Goal: Task Accomplishment & Management: Use online tool/utility

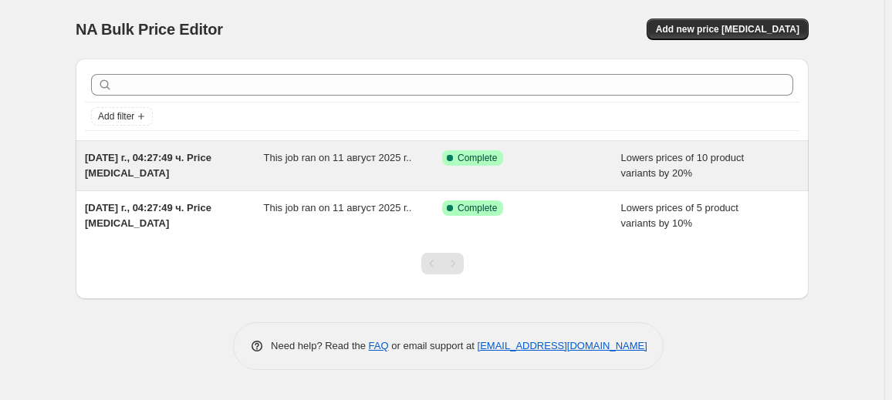
click at [423, 170] on div "This job ran on 11 август 2025 г.." at bounding box center [353, 165] width 179 height 31
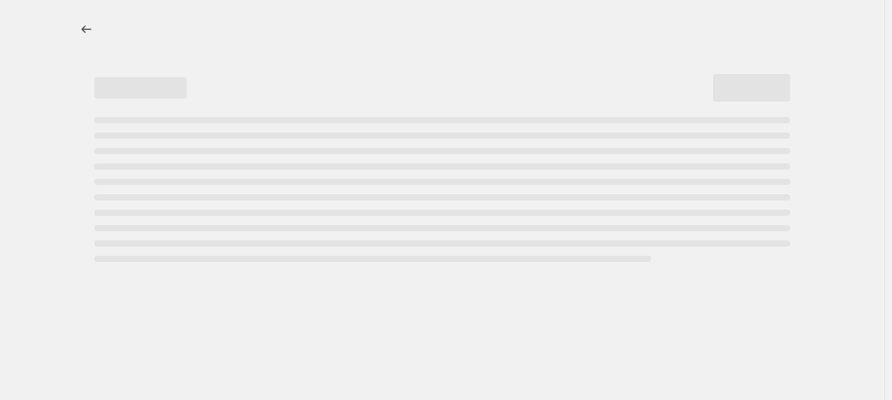
select select "percentage"
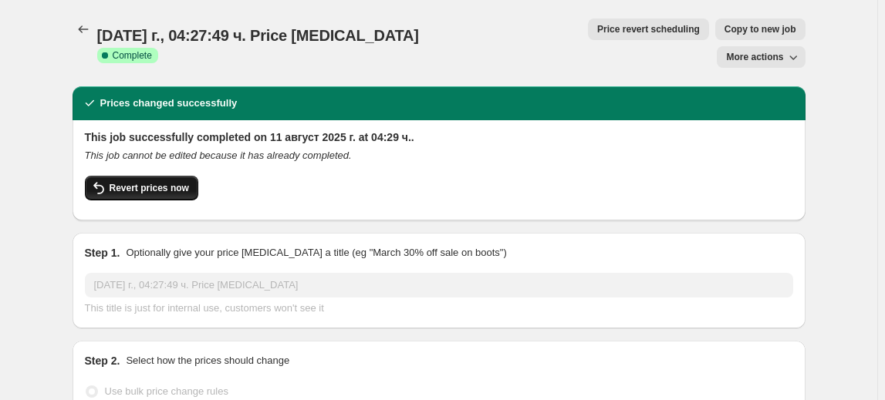
click at [162, 182] on span "Revert prices now" at bounding box center [149, 188] width 79 height 12
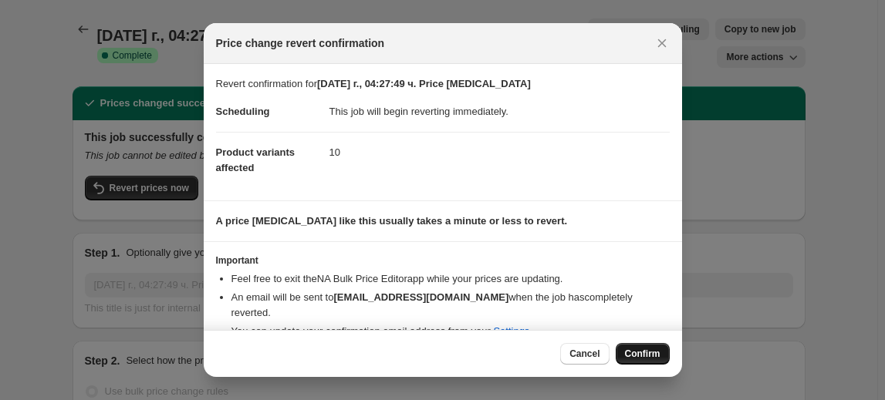
click at [648, 346] on button "Confirm" at bounding box center [643, 354] width 54 height 22
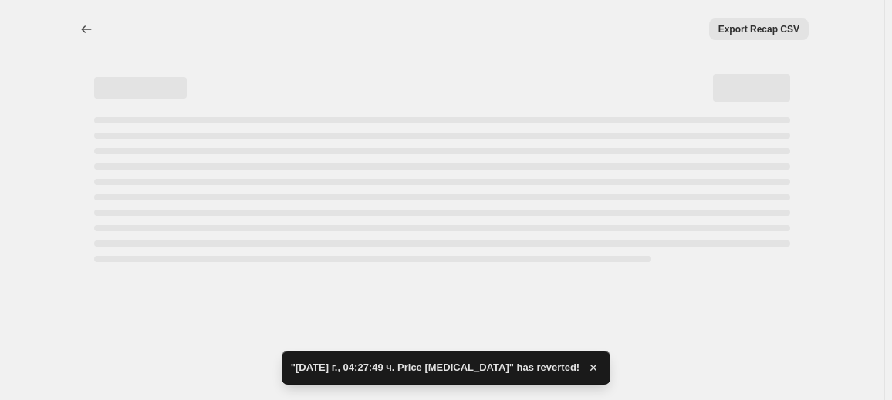
select select "percentage"
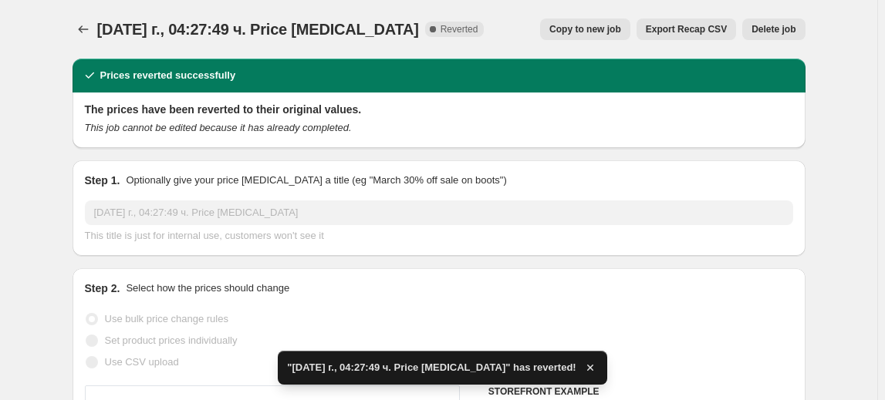
click at [775, 25] on span "Delete job" at bounding box center [773, 29] width 44 height 12
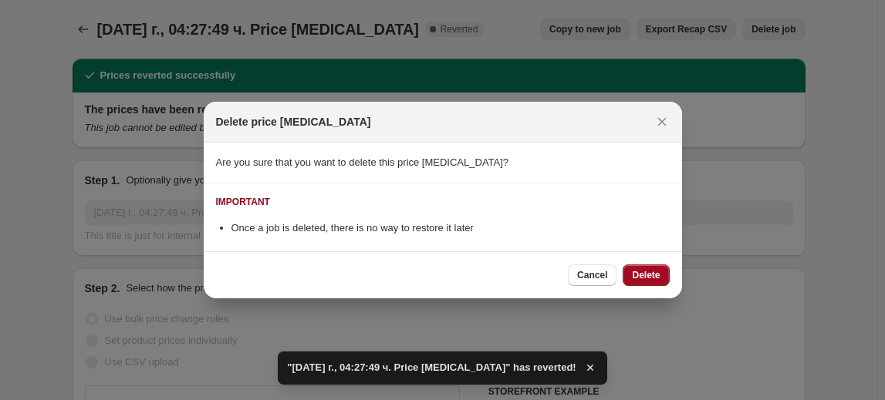
click at [663, 273] on button "Delete" at bounding box center [645, 276] width 46 height 22
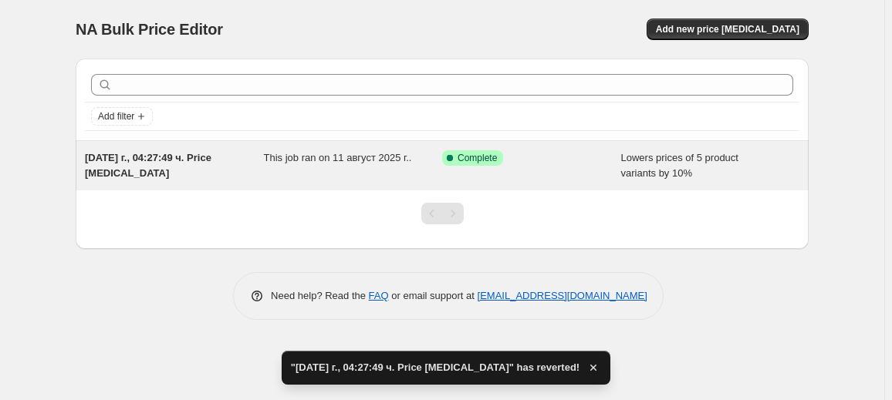
click at [505, 164] on div "Success Complete Complete" at bounding box center [520, 157] width 156 height 15
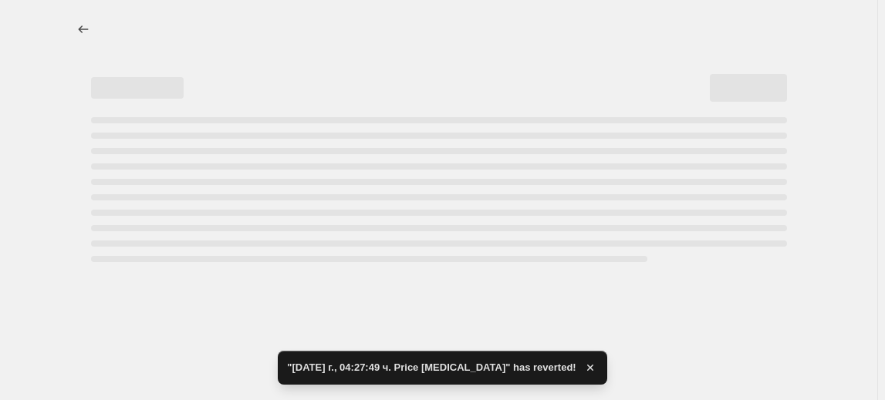
select select "percentage"
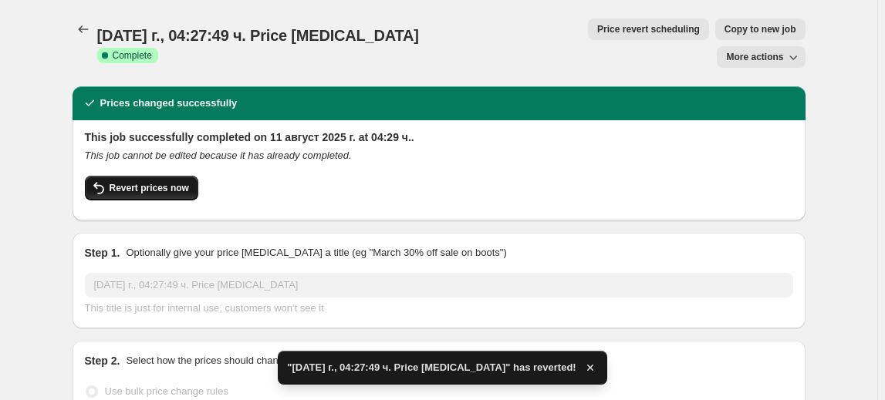
click at [141, 176] on button "Revert prices now" at bounding box center [141, 188] width 113 height 25
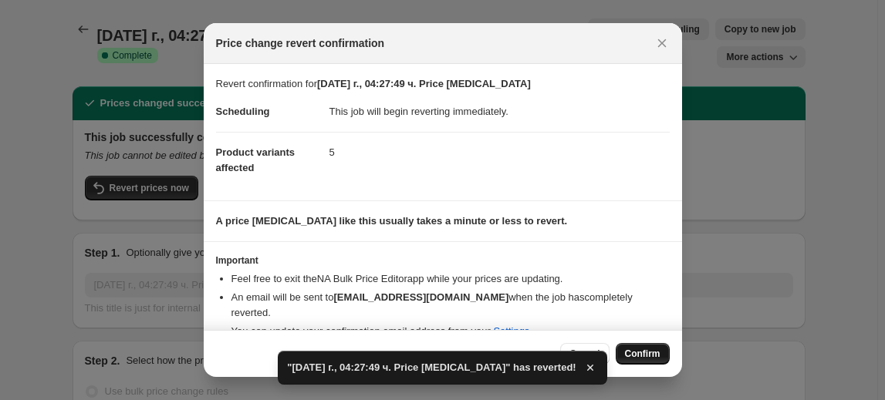
click at [642, 353] on span "Confirm" at bounding box center [642, 354] width 35 height 12
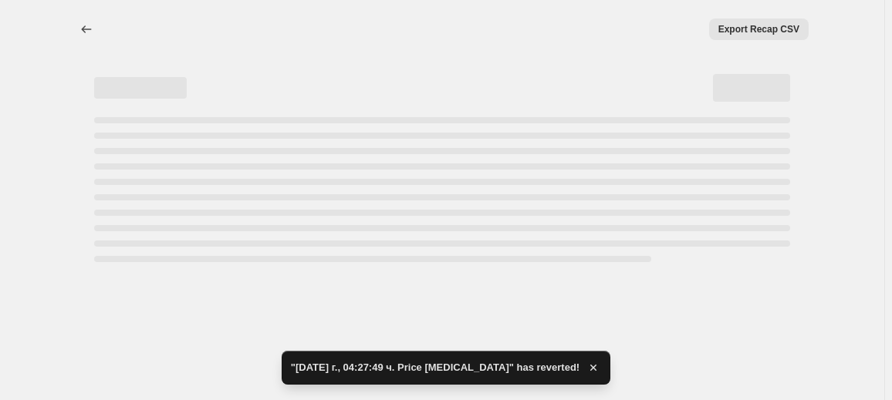
select select "percentage"
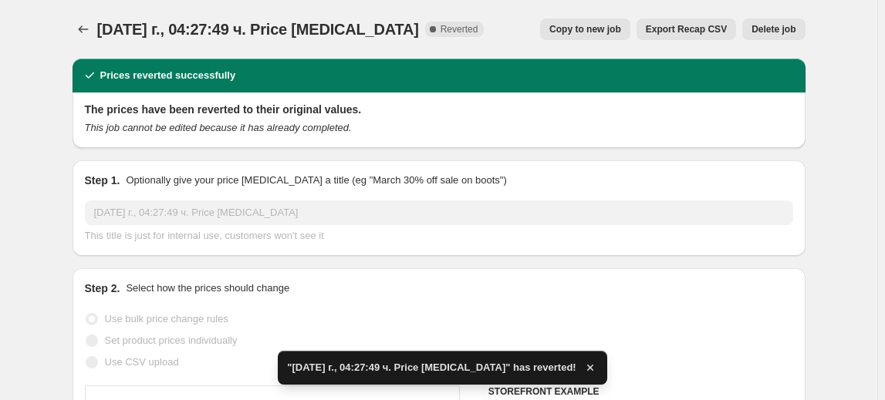
click at [782, 28] on span "Delete job" at bounding box center [773, 29] width 44 height 12
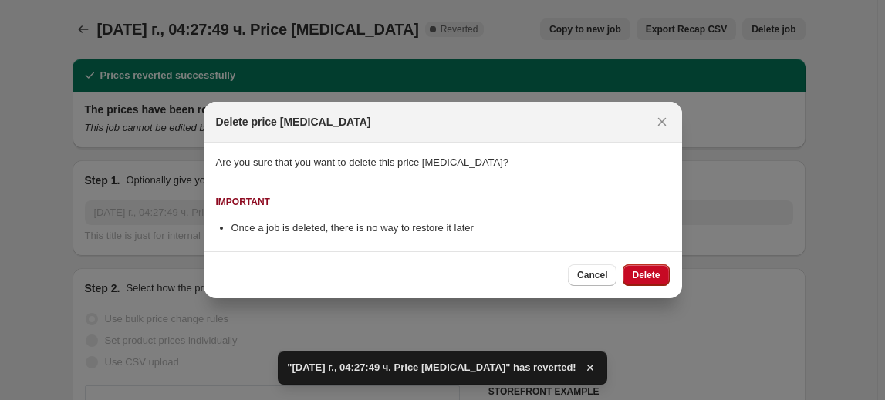
click at [649, 274] on span "Delete" at bounding box center [646, 275] width 28 height 12
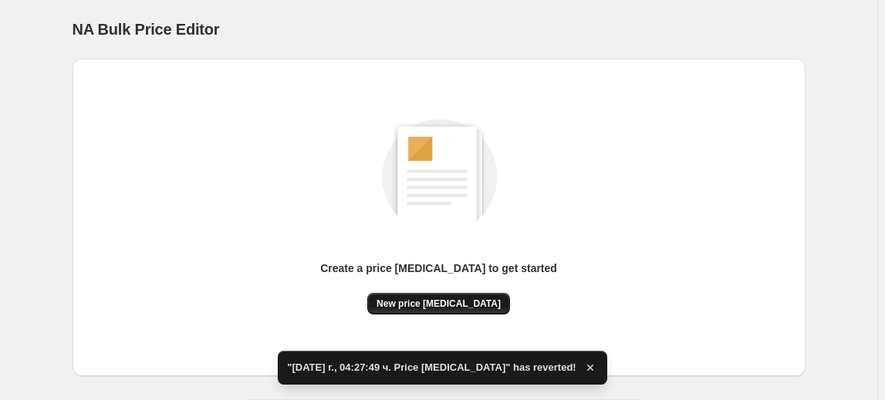
click at [459, 304] on span "New price [MEDICAL_DATA]" at bounding box center [438, 304] width 124 height 12
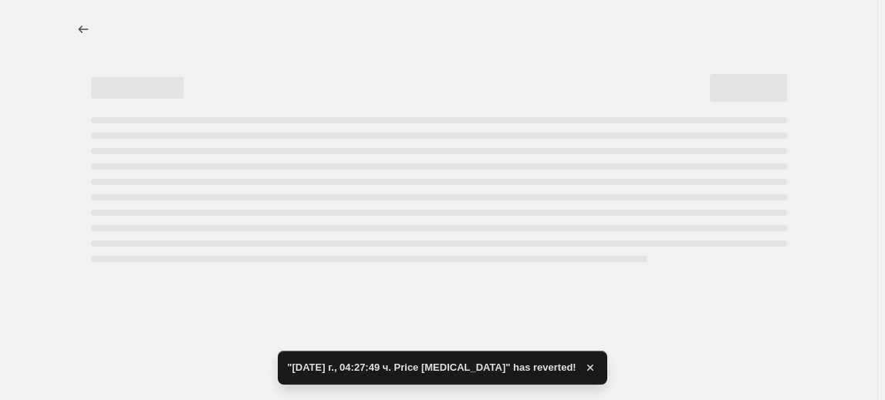
select select "percentage"
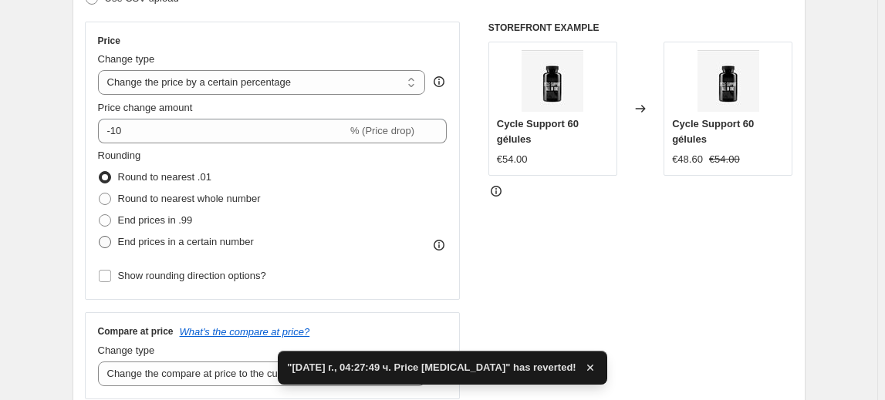
scroll to position [280, 0]
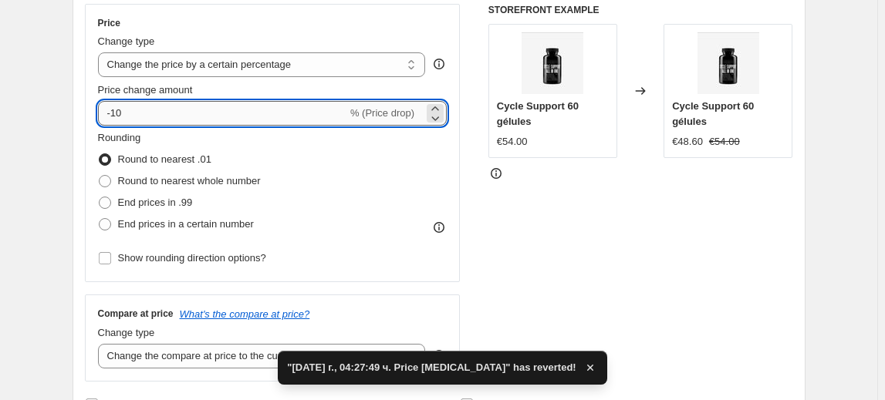
click at [123, 110] on input "-10" at bounding box center [222, 113] width 249 height 25
click at [116, 110] on input "-10" at bounding box center [222, 113] width 249 height 25
click at [121, 113] on input "-10" at bounding box center [222, 113] width 249 height 25
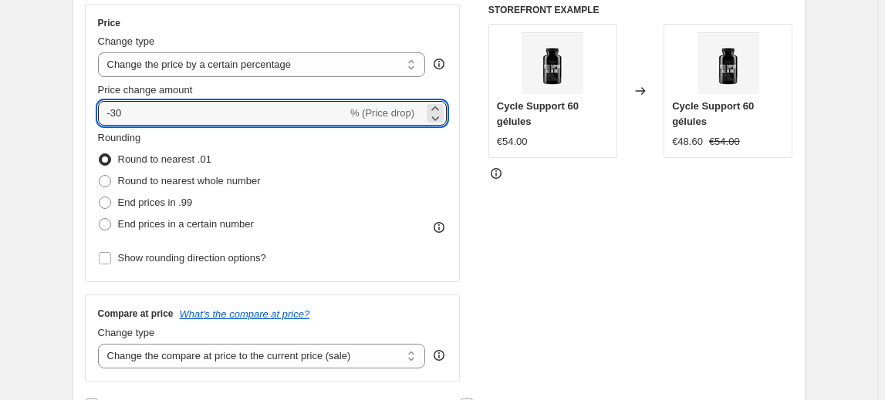
type input "-30"
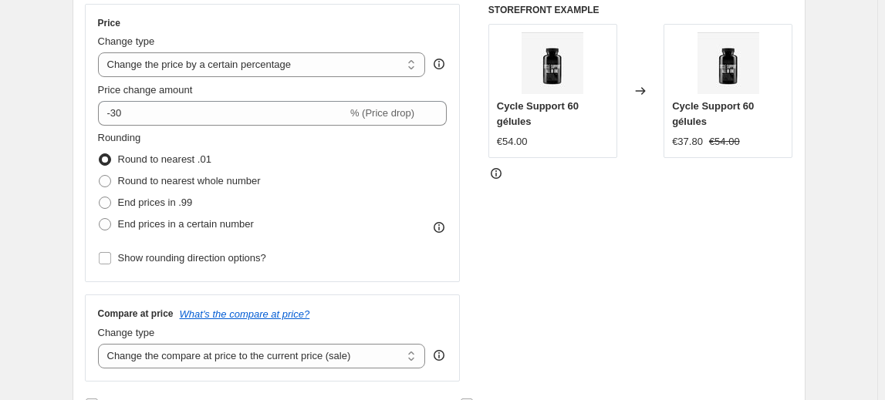
click at [207, 145] on fieldset "Rounding Round to nearest .01 Round to nearest whole number End prices in .99 E…" at bounding box center [179, 182] width 163 height 105
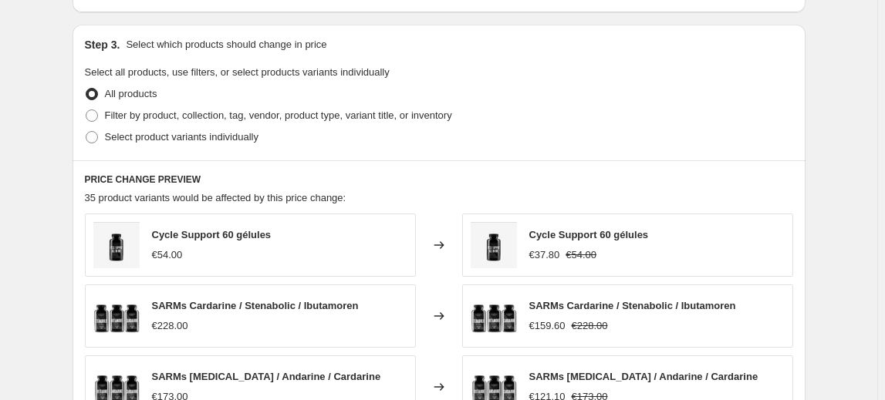
scroll to position [701, 0]
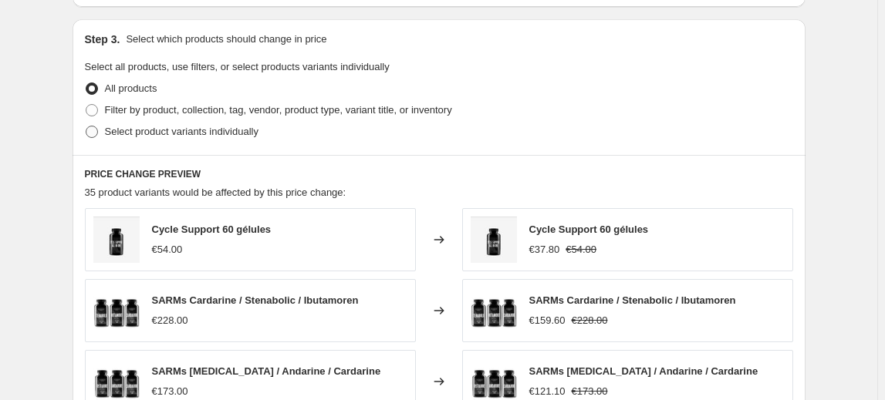
click at [192, 138] on span "Select product variants individually" at bounding box center [182, 131] width 154 height 15
click at [86, 127] on input "Select product variants individually" at bounding box center [86, 126] width 1 height 1
radio input "true"
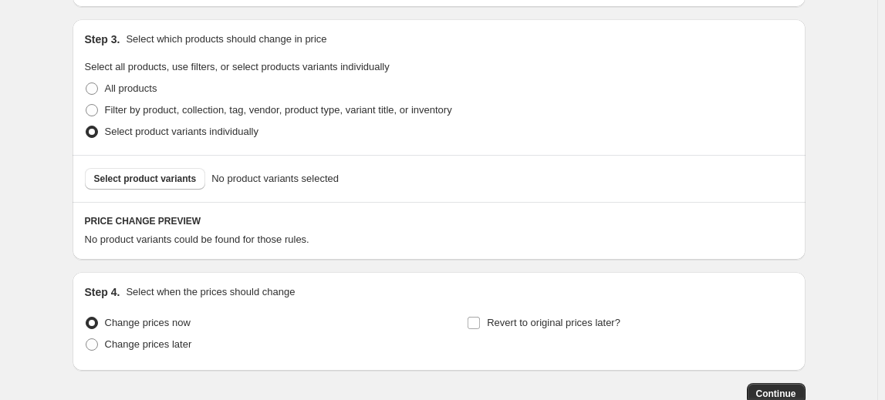
click at [150, 181] on span "Select product variants" at bounding box center [145, 179] width 103 height 12
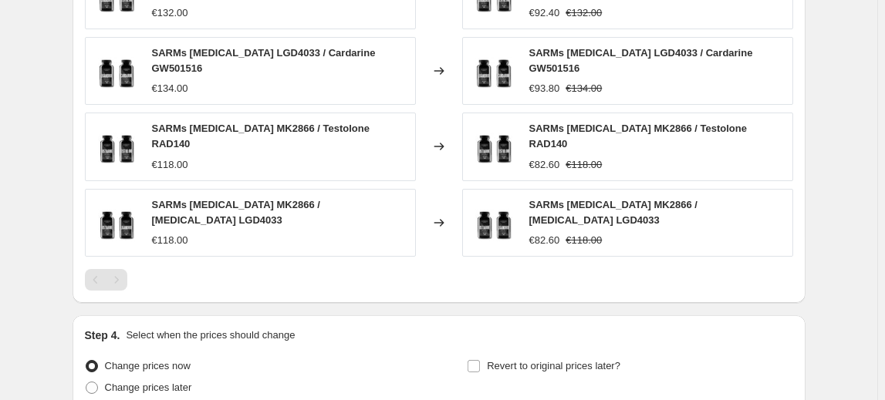
scroll to position [1185, 0]
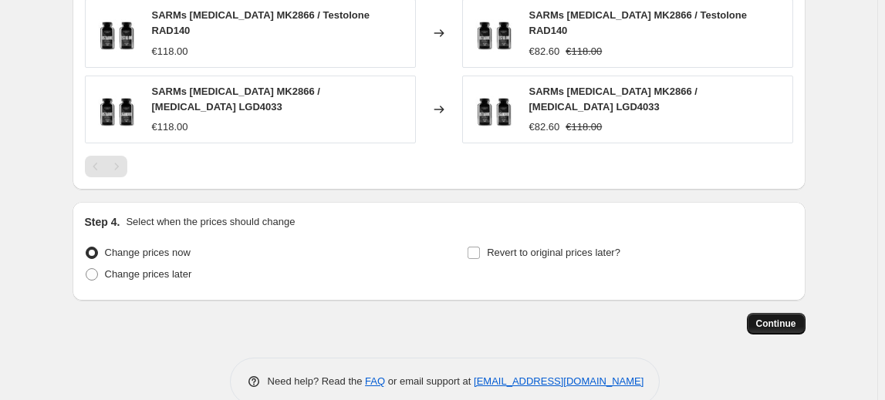
click at [799, 313] on button "Continue" at bounding box center [776, 324] width 59 height 22
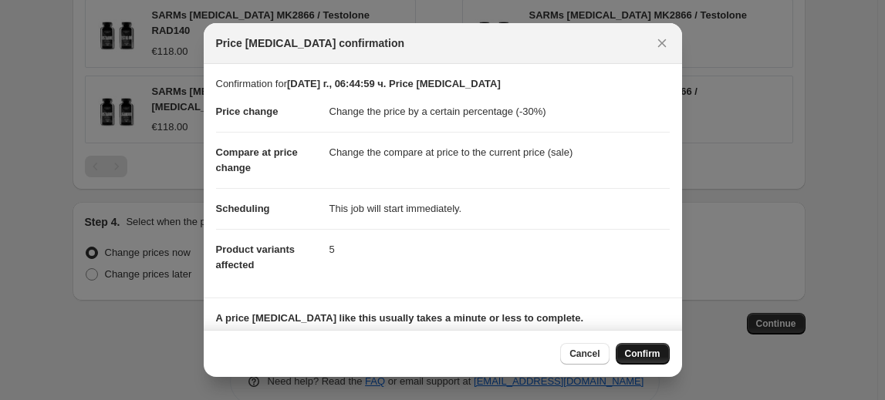
click at [638, 351] on span "Confirm" at bounding box center [642, 354] width 35 height 12
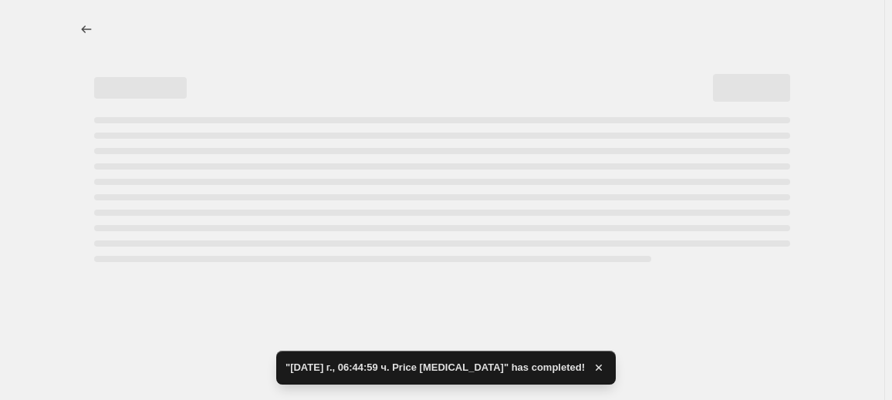
select select "percentage"
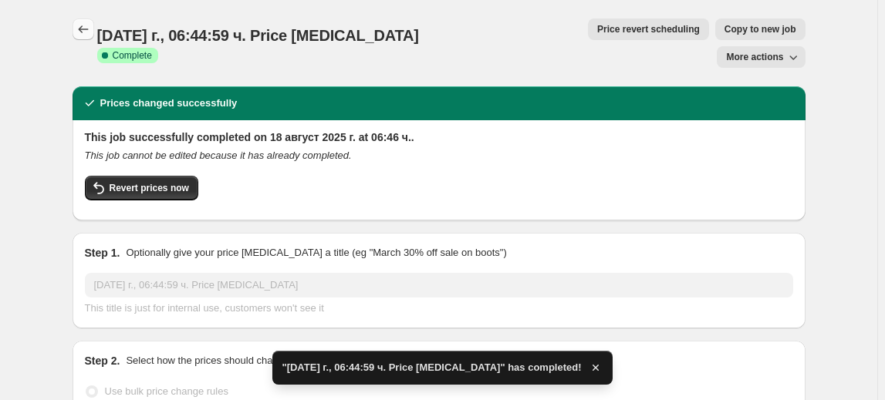
click at [84, 33] on icon "Price change jobs" at bounding box center [83, 29] width 15 height 15
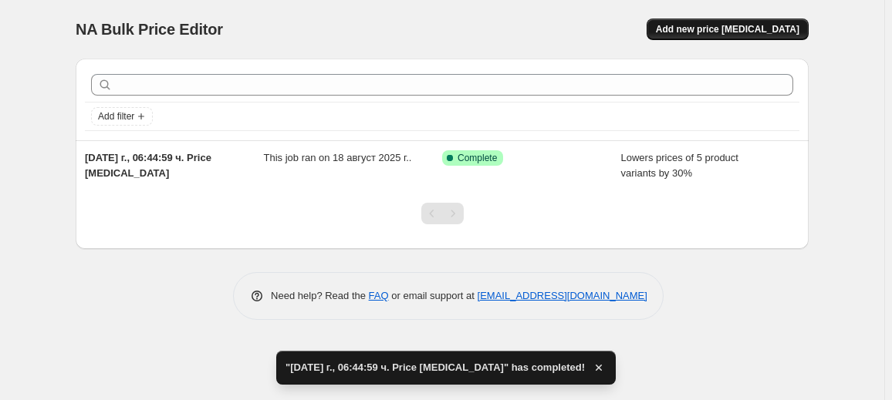
click at [705, 37] on button "Add new price [MEDICAL_DATA]" at bounding box center [727, 30] width 162 height 22
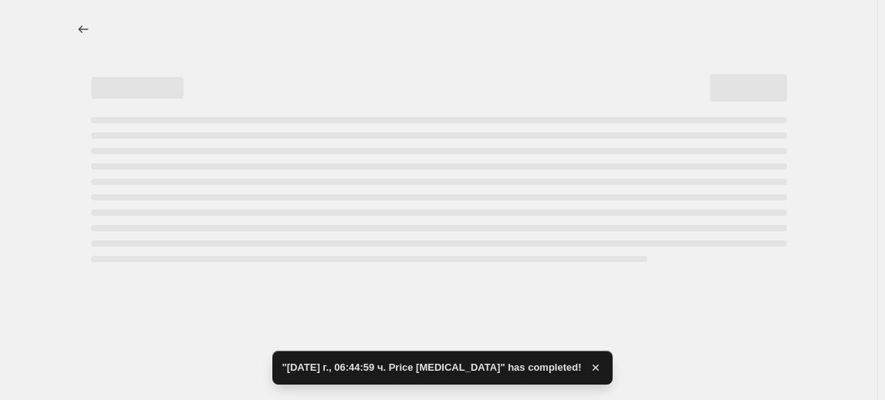
select select "percentage"
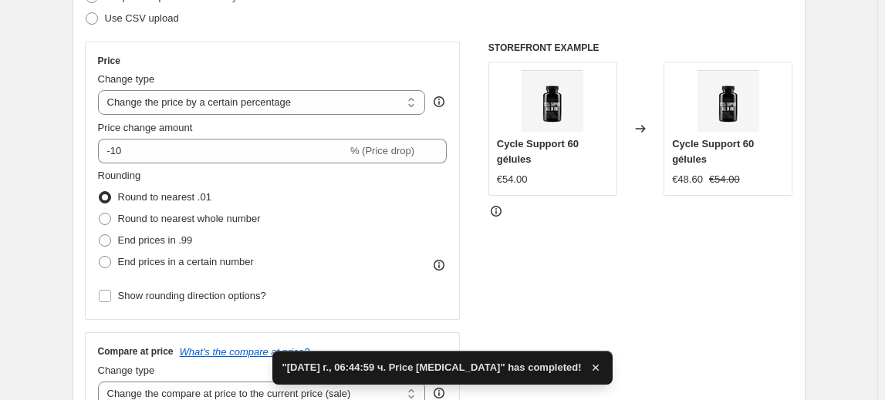
scroll to position [280, 0]
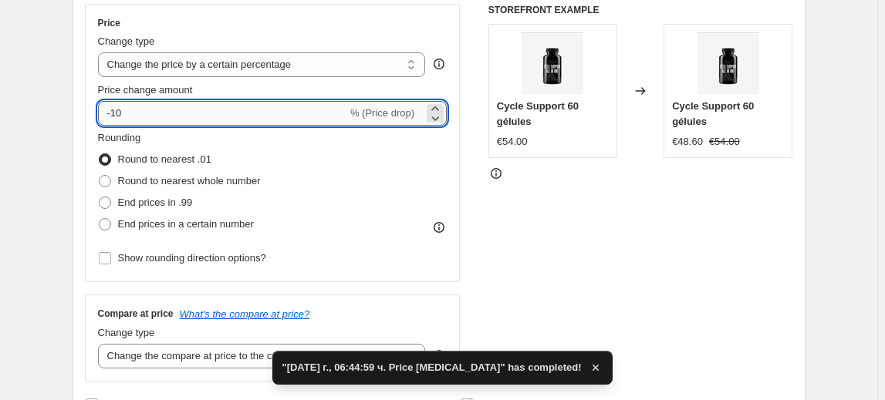
click at [123, 114] on input "-10" at bounding box center [222, 113] width 249 height 25
click at [117, 113] on input "-10" at bounding box center [222, 113] width 249 height 25
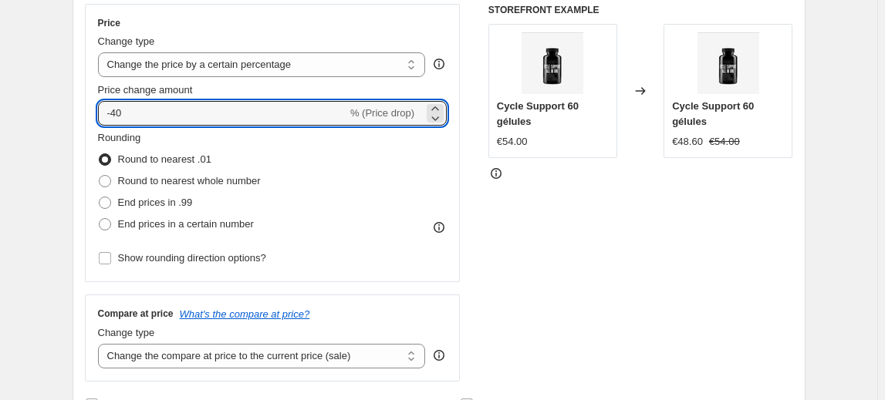
type input "-40"
click at [183, 143] on fieldset "Rounding Round to nearest .01 Round to nearest whole number End prices in .99 E…" at bounding box center [179, 182] width 163 height 105
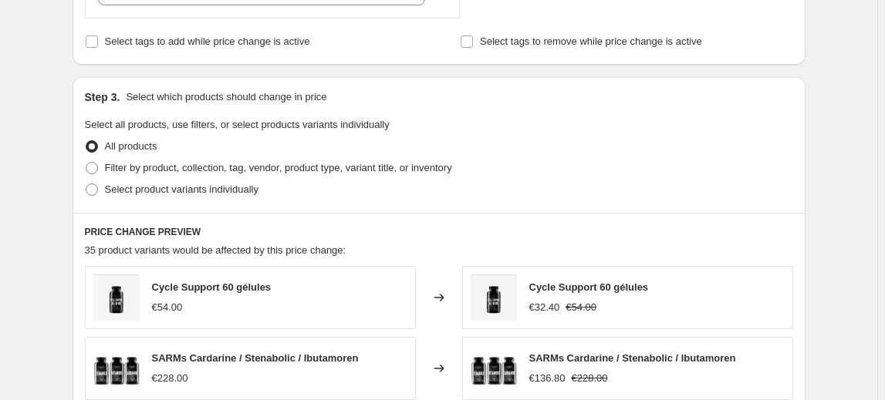
scroll to position [701, 0]
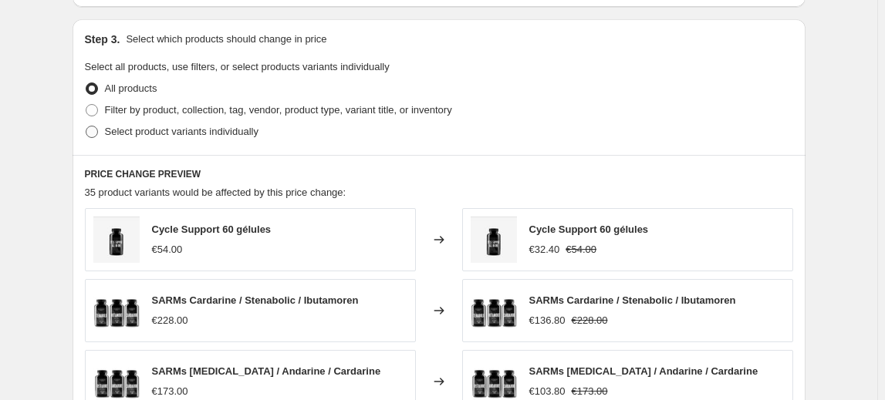
click at [164, 127] on span "Select product variants individually" at bounding box center [182, 132] width 154 height 12
click at [86, 127] on input "Select product variants individually" at bounding box center [86, 126] width 1 height 1
radio input "true"
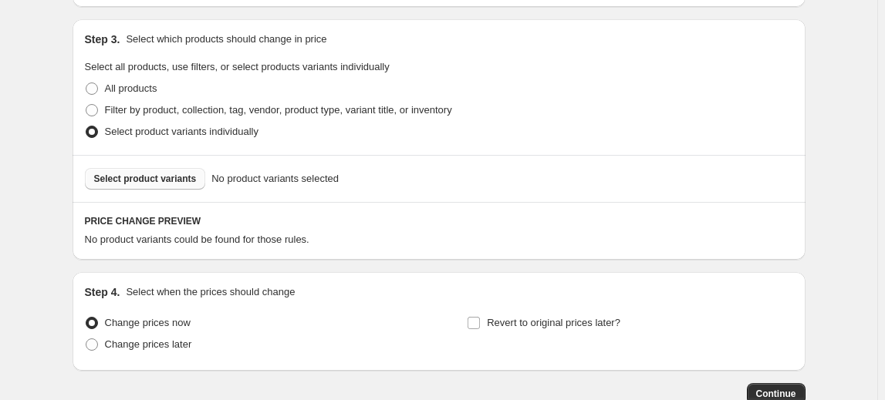
click at [167, 177] on span "Select product variants" at bounding box center [145, 179] width 103 height 12
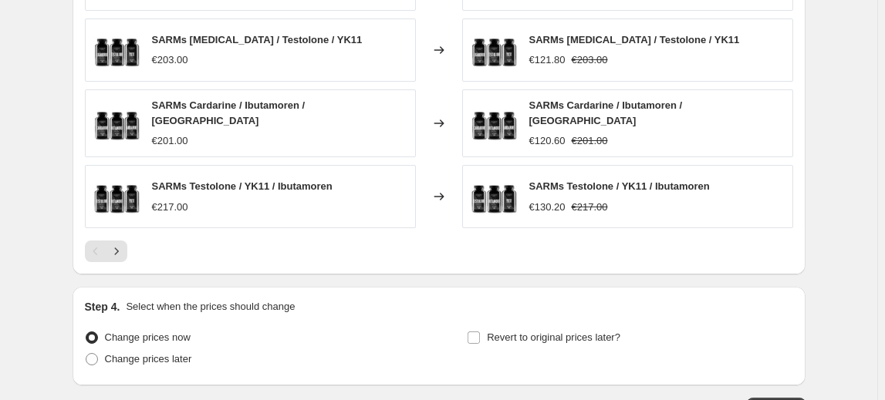
scroll to position [1185, 0]
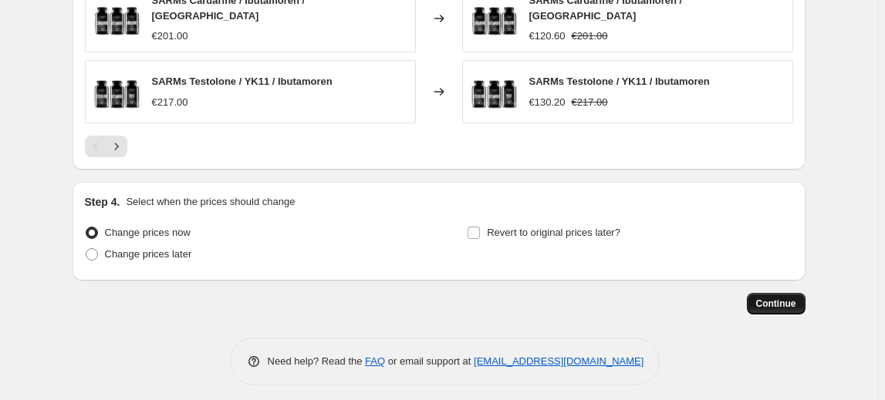
click at [773, 298] on span "Continue" at bounding box center [776, 304] width 40 height 12
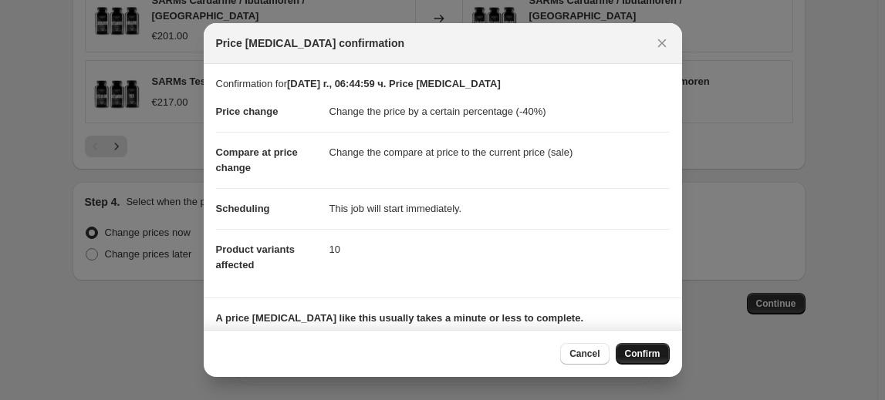
click at [621, 353] on button "Confirm" at bounding box center [643, 354] width 54 height 22
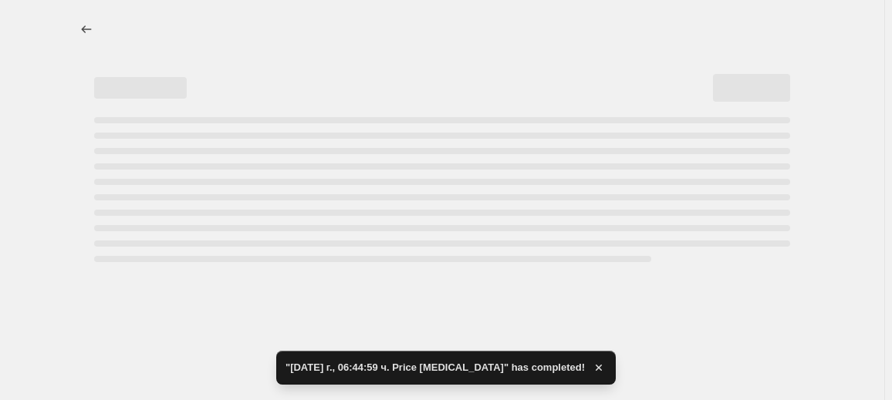
select select "percentage"
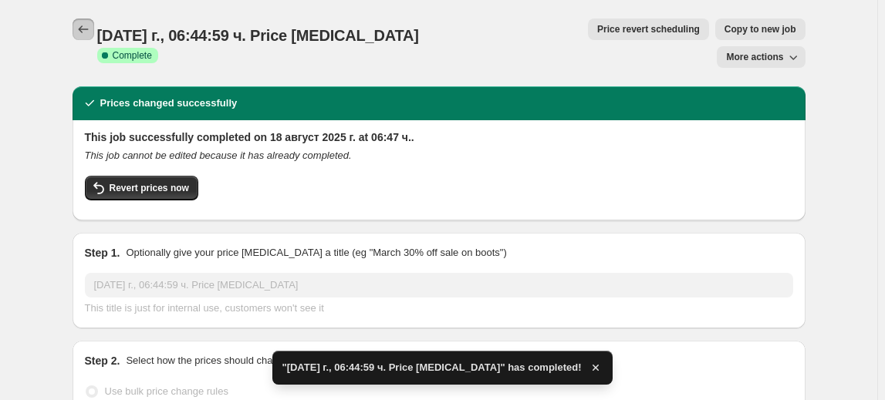
click at [90, 35] on icon "Price change jobs" at bounding box center [83, 29] width 15 height 15
